Goal: Navigation & Orientation: Find specific page/section

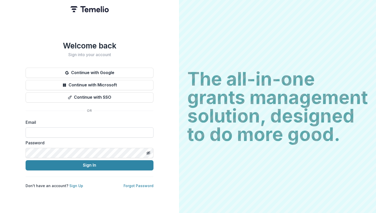
click at [82, 132] on input at bounding box center [90, 132] width 128 height 10
type input "**********"
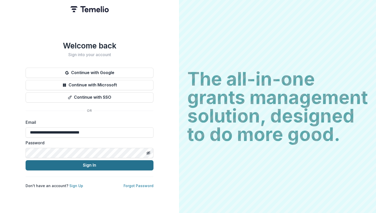
click at [82, 162] on button "Sign In" at bounding box center [90, 165] width 128 height 10
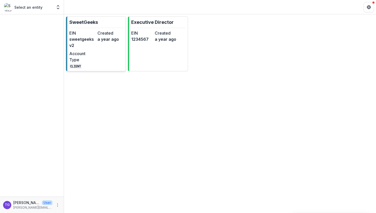
click at [92, 47] on dd "sweetgeeksv2" at bounding box center [82, 42] width 26 height 12
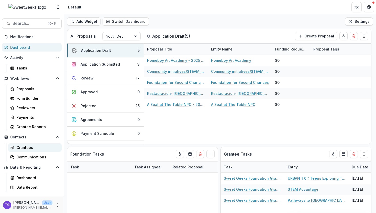
click at [29, 146] on div "Grantees" at bounding box center [36, 147] width 41 height 5
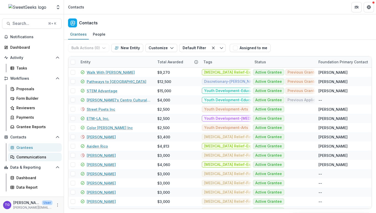
click at [28, 157] on div "Communications" at bounding box center [36, 156] width 41 height 5
